Goal: Task Accomplishment & Management: Use online tool/utility

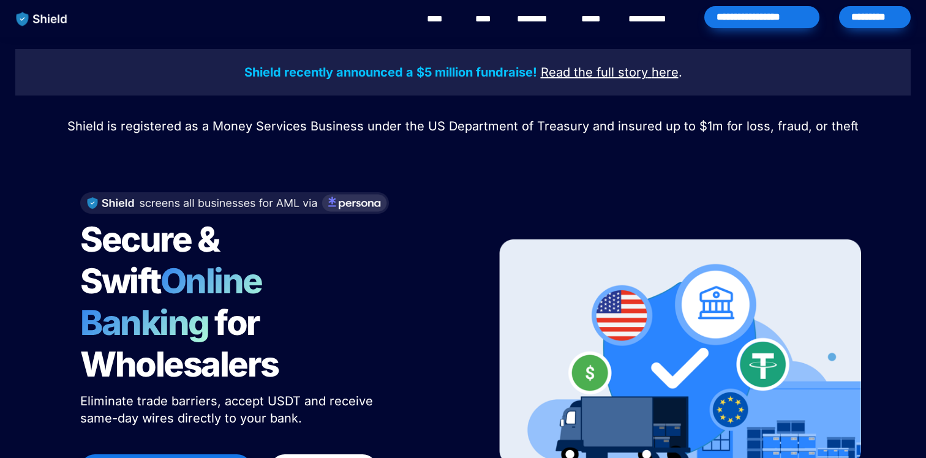
click at [882, 18] on div "*********" at bounding box center [875, 17] width 72 height 22
click at [883, 16] on div "*********" at bounding box center [875, 17] width 72 height 22
click at [875, 13] on div "*********" at bounding box center [875, 17] width 72 height 22
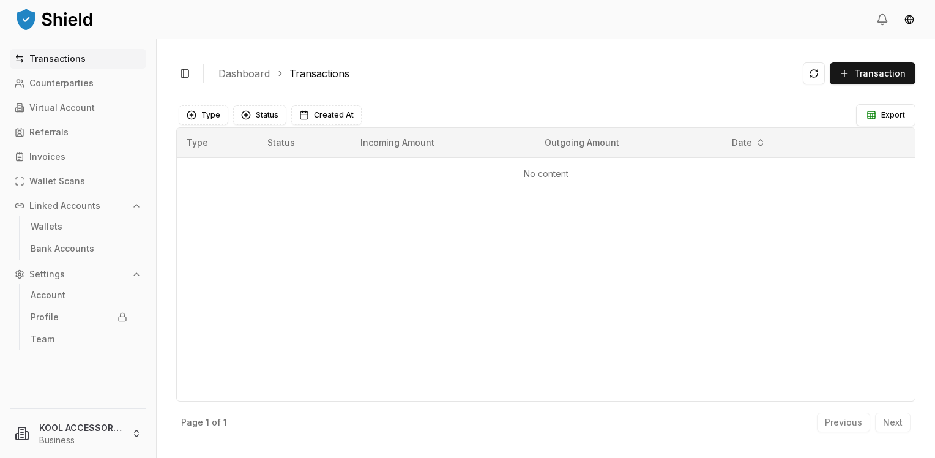
click at [864, 69] on span "Transaction" at bounding box center [880, 73] width 51 height 12
click at [857, 72] on span "Transaction" at bounding box center [880, 73] width 51 height 12
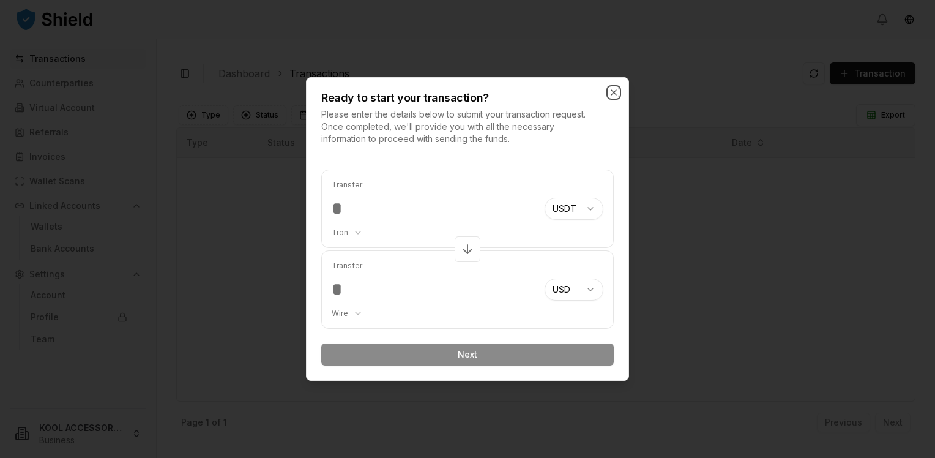
click at [613, 97] on icon "button" at bounding box center [614, 93] width 10 height 10
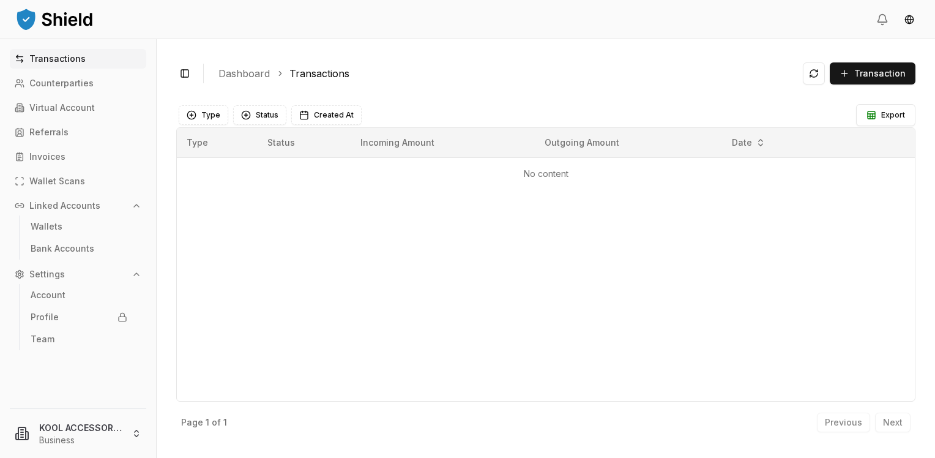
click at [878, 69] on span "Transaction" at bounding box center [880, 73] width 51 height 12
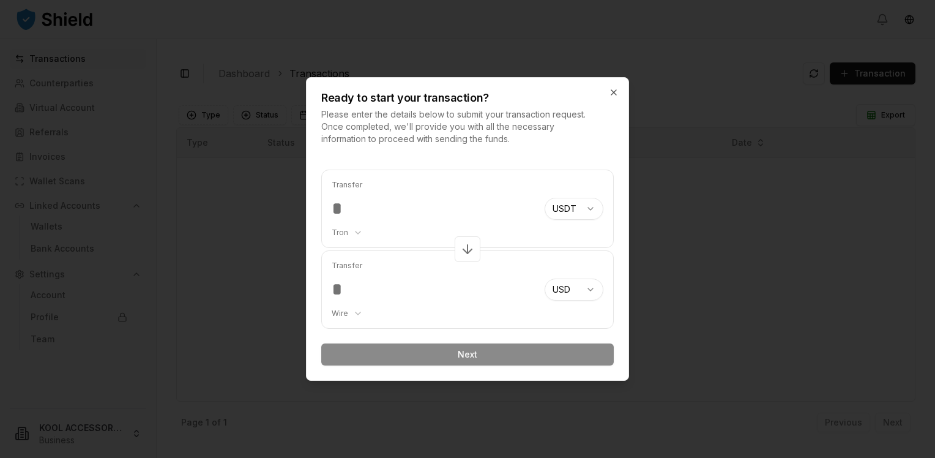
click at [372, 206] on input "number" at bounding box center [433, 209] width 203 height 22
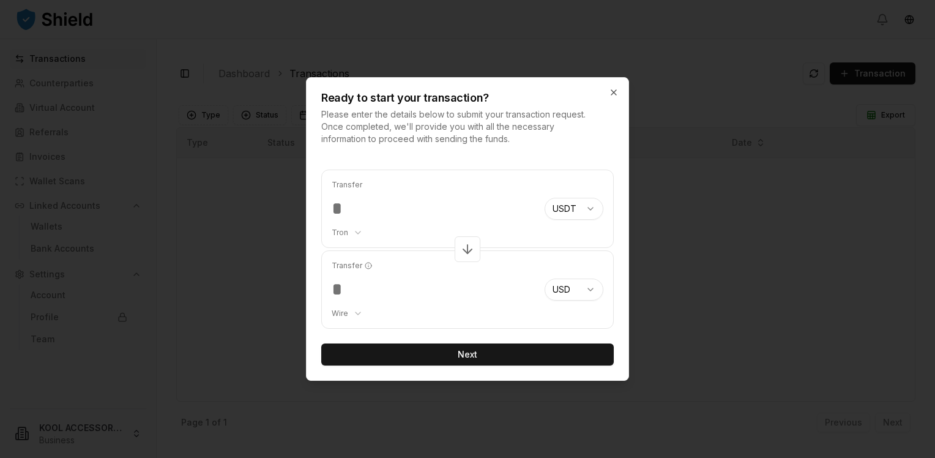
type input "****"
click at [463, 350] on button "Next" at bounding box center [467, 354] width 293 height 22
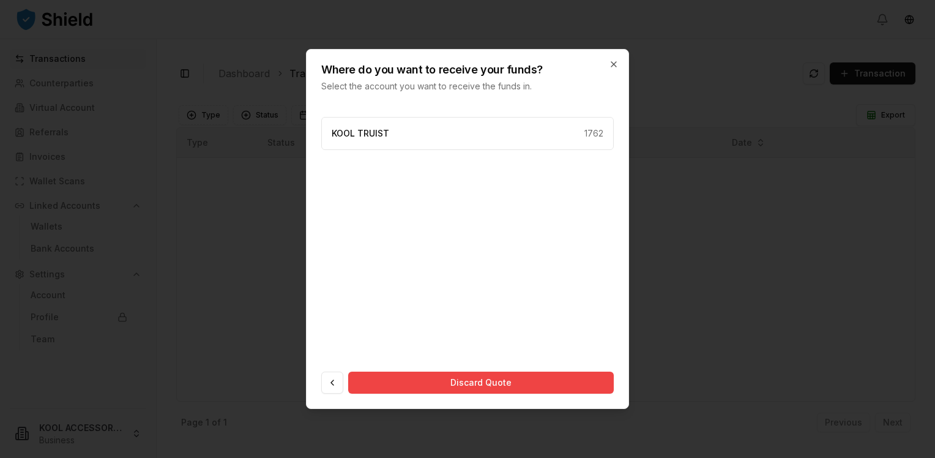
click at [460, 137] on div "KOOL TRUIST 1762" at bounding box center [467, 133] width 293 height 33
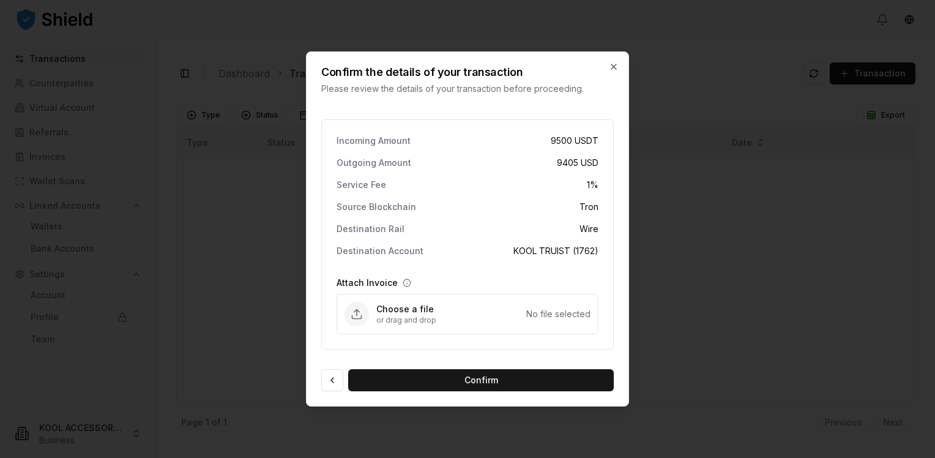
click at [471, 377] on button "Confirm" at bounding box center [481, 380] width 266 height 22
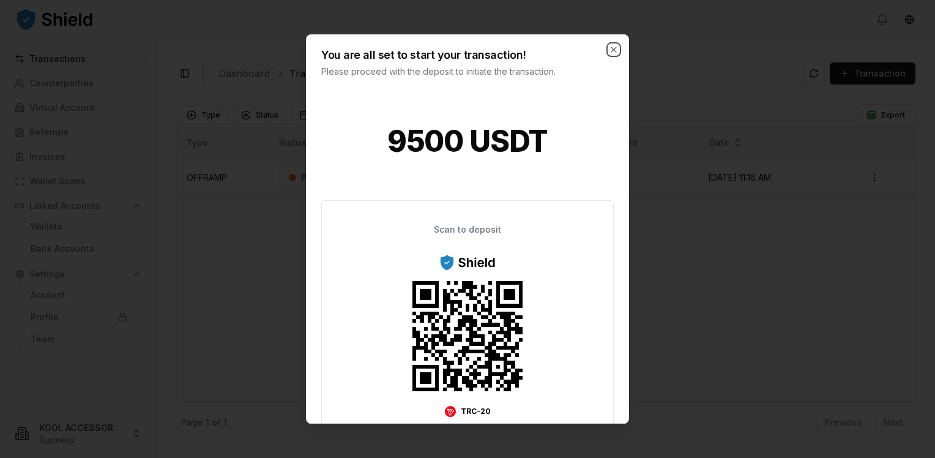
click at [615, 48] on icon "button" at bounding box center [614, 49] width 5 height 5
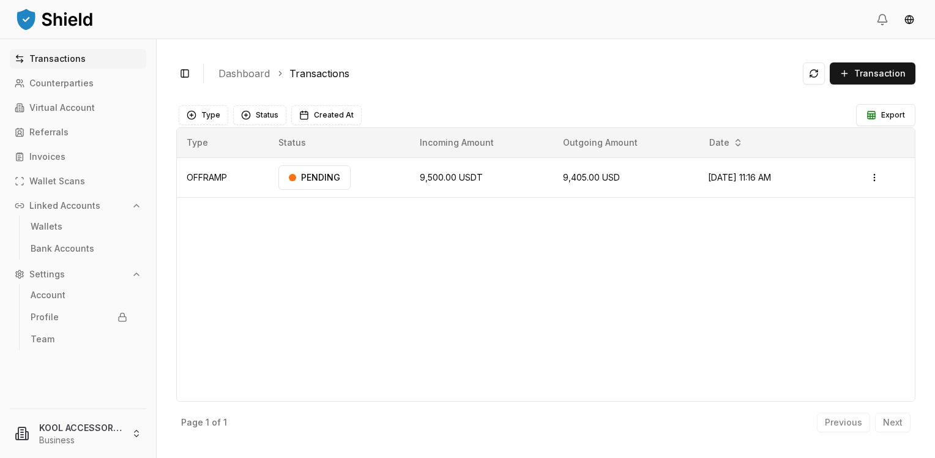
click at [878, 178] on html "Transactions Counterparties Virtual Account Referrals Invoices Wallet Scans Lin…" at bounding box center [467, 229] width 935 height 458
click at [844, 249] on div "Delete" at bounding box center [849, 242] width 75 height 17
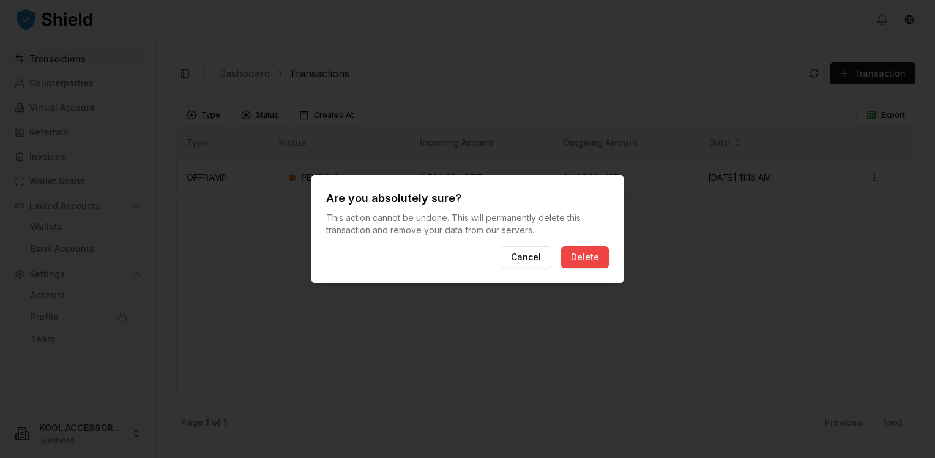
click at [584, 255] on button "Delete" at bounding box center [585, 257] width 48 height 22
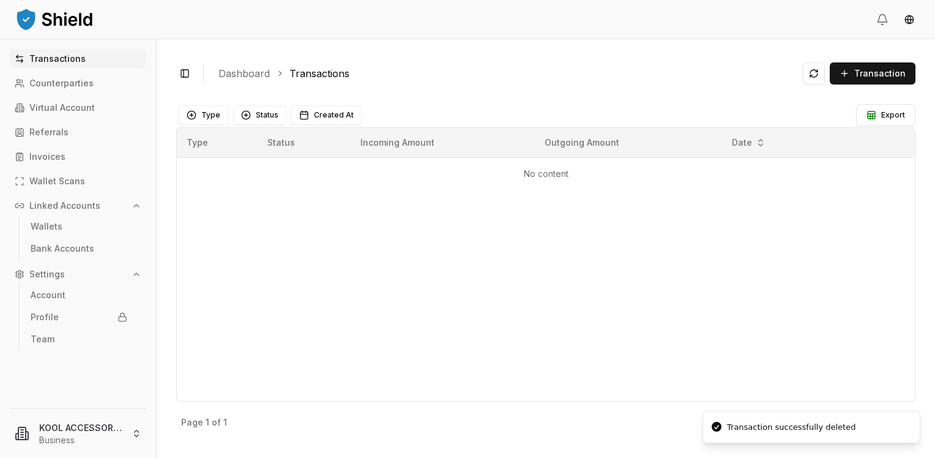
click at [867, 70] on span "Transaction" at bounding box center [880, 73] width 51 height 12
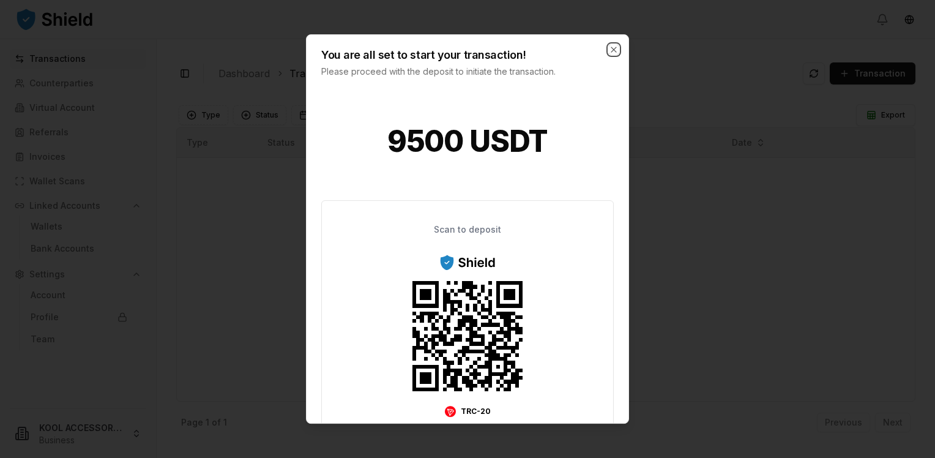
click at [615, 45] on icon "button" at bounding box center [614, 50] width 10 height 10
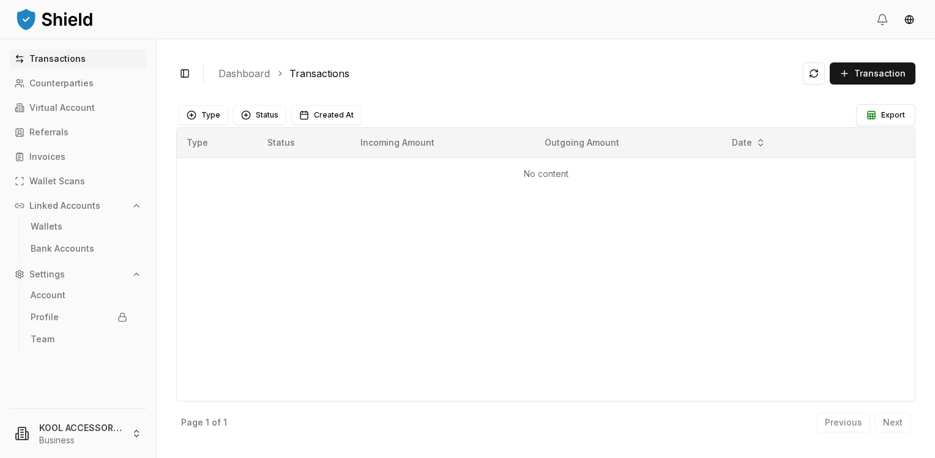
click at [842, 75] on button "Transaction" at bounding box center [873, 73] width 86 height 22
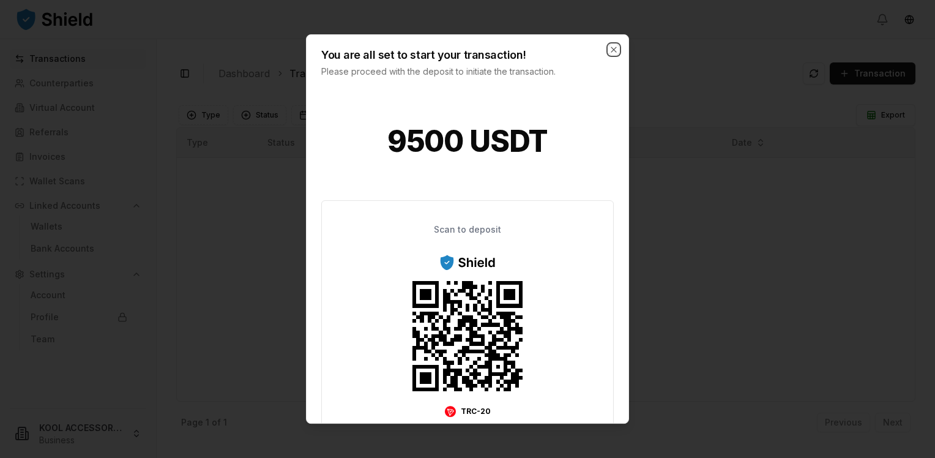
click at [615, 48] on icon "button" at bounding box center [614, 49] width 5 height 5
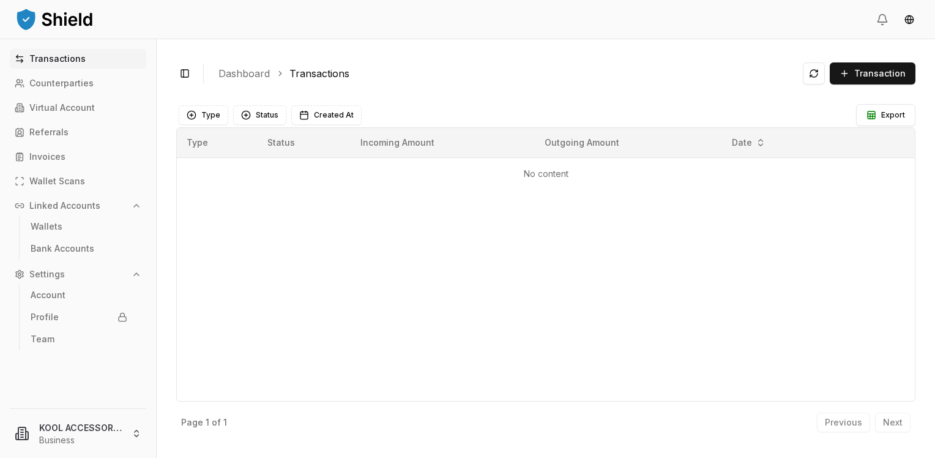
click at [636, 73] on button "Transaction" at bounding box center [873, 73] width 86 height 22
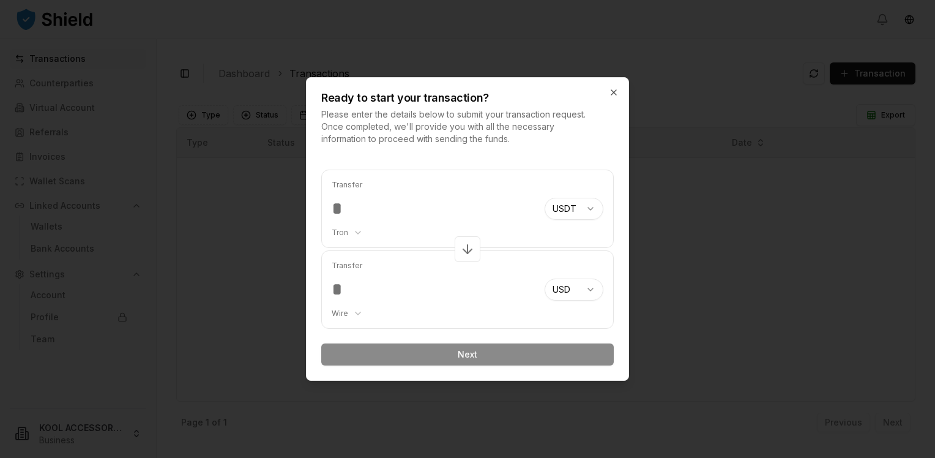
click at [416, 197] on div "Transfer Tron ******** ******** **** *******" at bounding box center [433, 208] width 203 height 77
click at [372, 214] on input "number" at bounding box center [433, 209] width 203 height 22
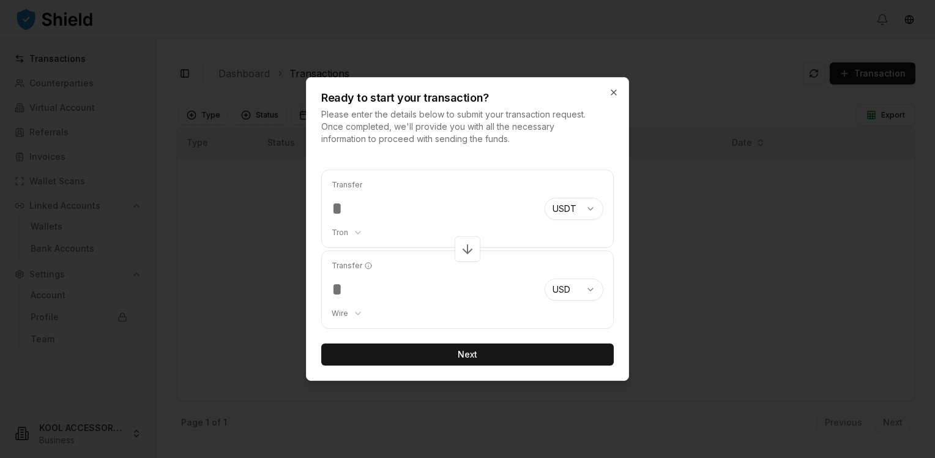
type input "*****"
click at [483, 349] on button "Next" at bounding box center [467, 354] width 293 height 22
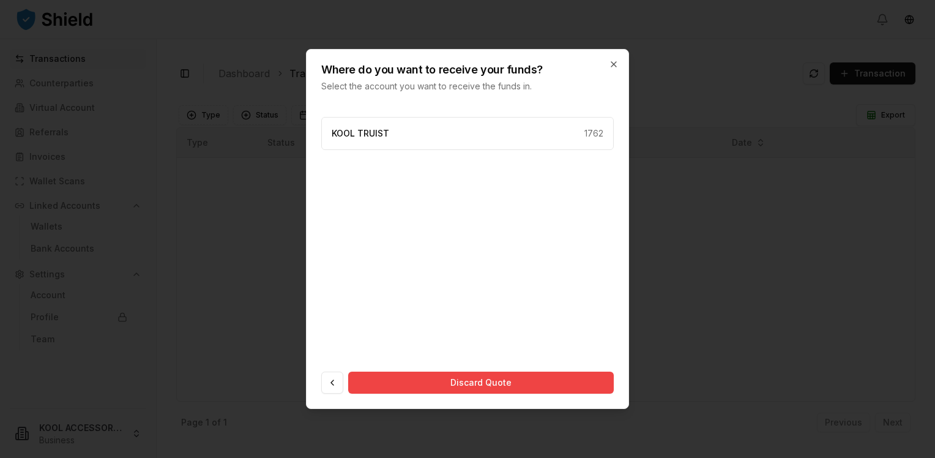
click at [460, 127] on div "KOOL TRUIST 1762" at bounding box center [467, 133] width 293 height 33
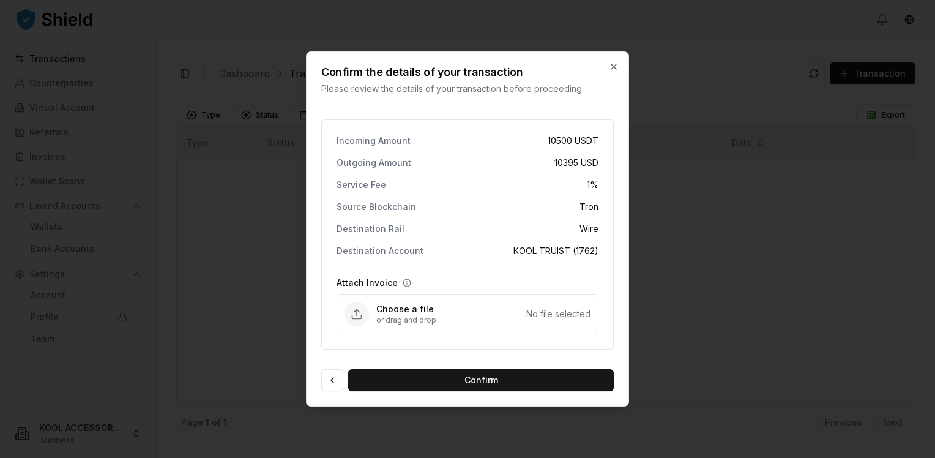
click at [468, 377] on button "Confirm" at bounding box center [481, 380] width 266 height 22
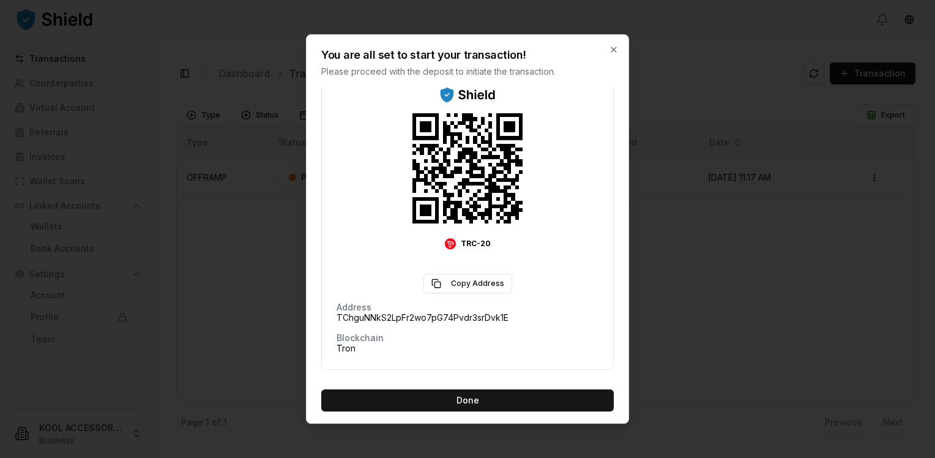
scroll to position [171, 0]
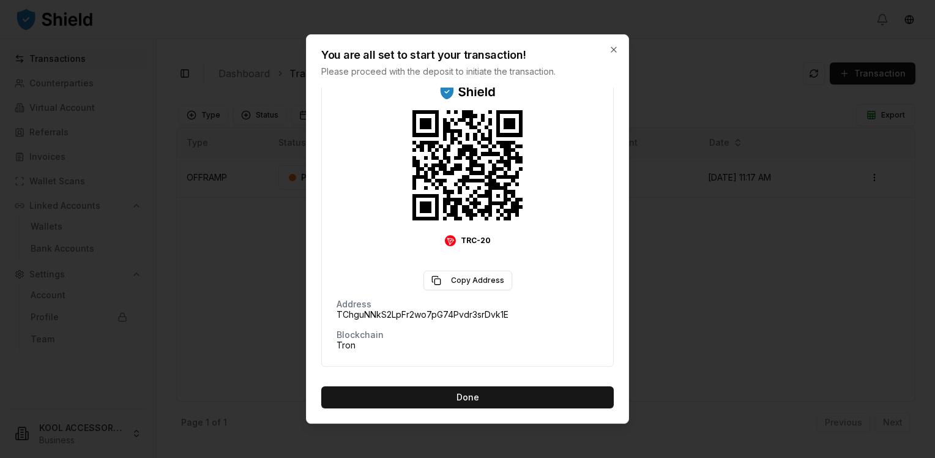
click at [471, 398] on button "Done" at bounding box center [467, 397] width 293 height 22
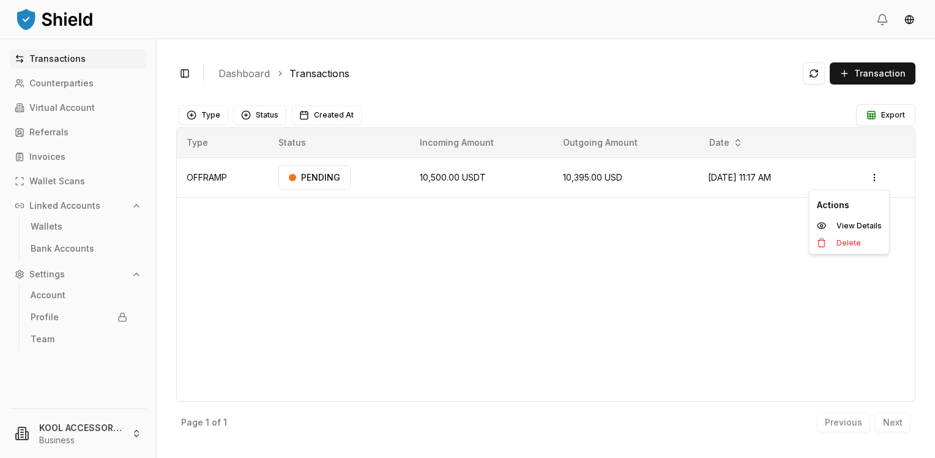
click at [636, 174] on html "Transactions Counterparties Virtual Account Referrals Invoices Wallet Scans Lin…" at bounding box center [467, 229] width 935 height 458
click at [632, 245] on div "Type Status Incoming Amount Outgoing Amount Date OFFRAMP PENDING 10,500.00 USDT…" at bounding box center [546, 264] width 740 height 274
